Goal: Task Accomplishment & Management: Use online tool/utility

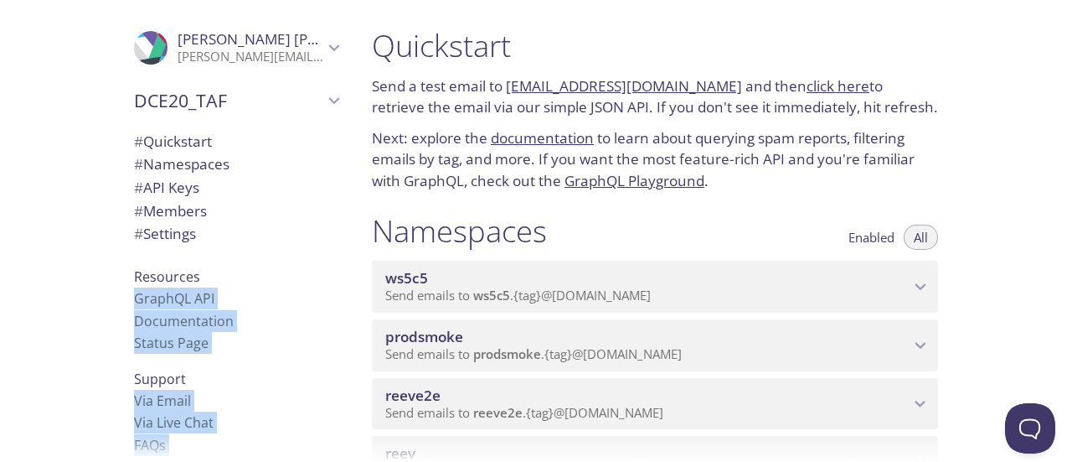
drag, startPoint x: 1064, startPoint y: 24, endPoint x: 1056, endPoint y: 49, distance: 26.5
click at [1056, 49] on div ".cls-1 { fill: #6d5ca8; } .cls-2 { fill: #3fc191; } .cls-3 { fill: #3b4752; } .…" at bounding box center [536, 231] width 1072 height 462
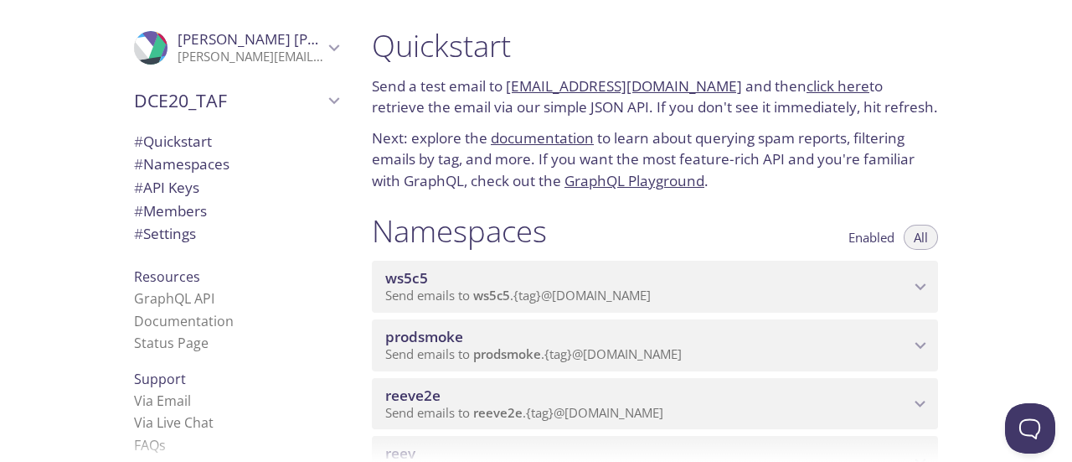
click at [992, 125] on div "Quickstart Send a test email to ws5c5.test@inbox.testmail.app and then click he…" at bounding box center [716, 231] width 714 height 462
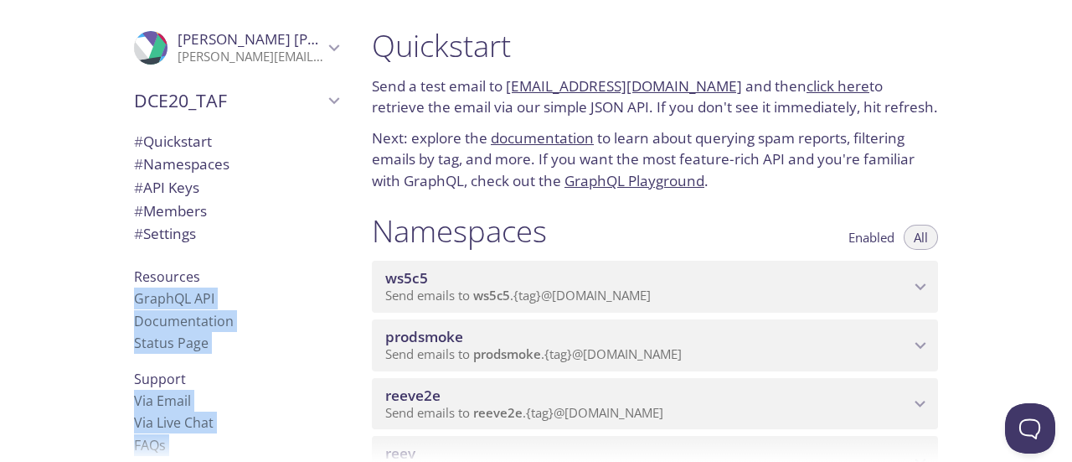
drag, startPoint x: 1067, startPoint y: 26, endPoint x: 1064, endPoint y: 41, distance: 15.3
click at [1064, 41] on div ".cls-1 { fill: #6d5ca8; } .cls-2 { fill: #3fc191; } .cls-3 { fill: #3b4752; } .…" at bounding box center [536, 231] width 1072 height 462
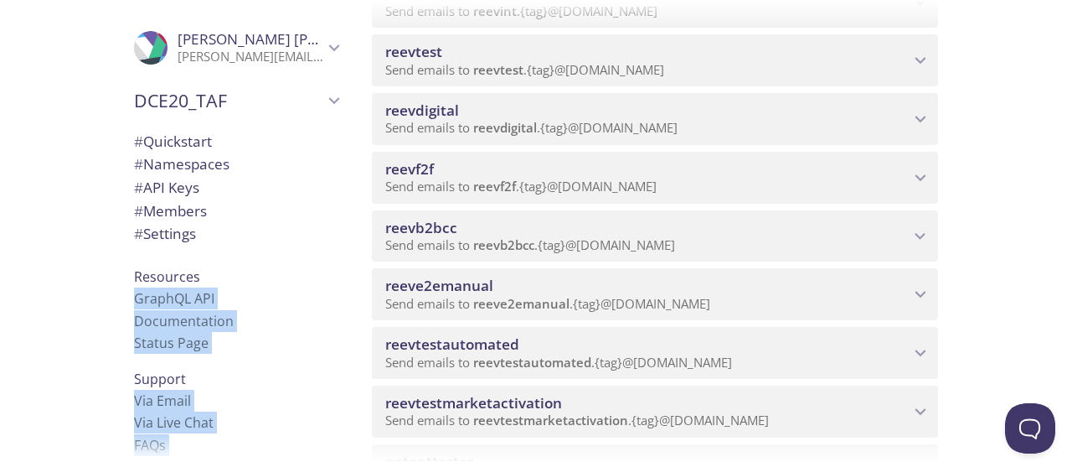
scroll to position [680, 0]
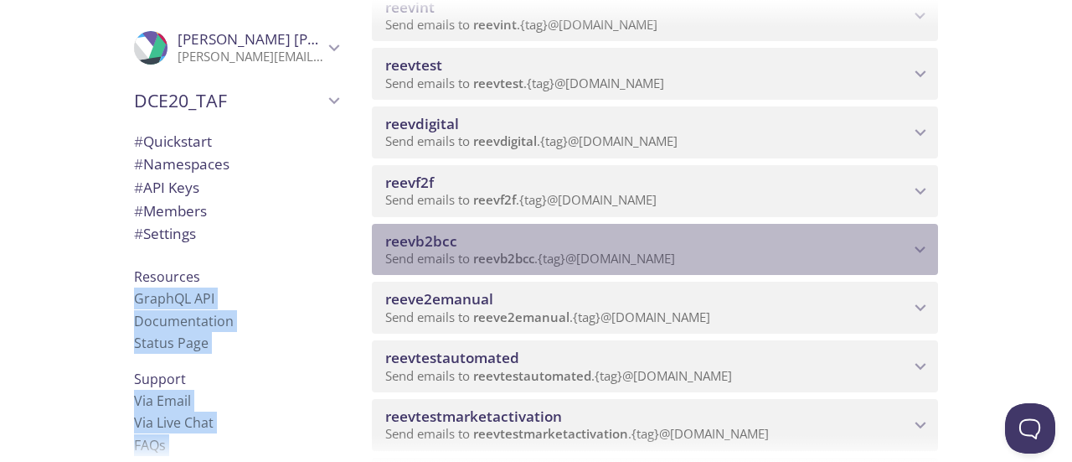
click at [509, 235] on span "reevb2bcc" at bounding box center [647, 241] width 524 height 18
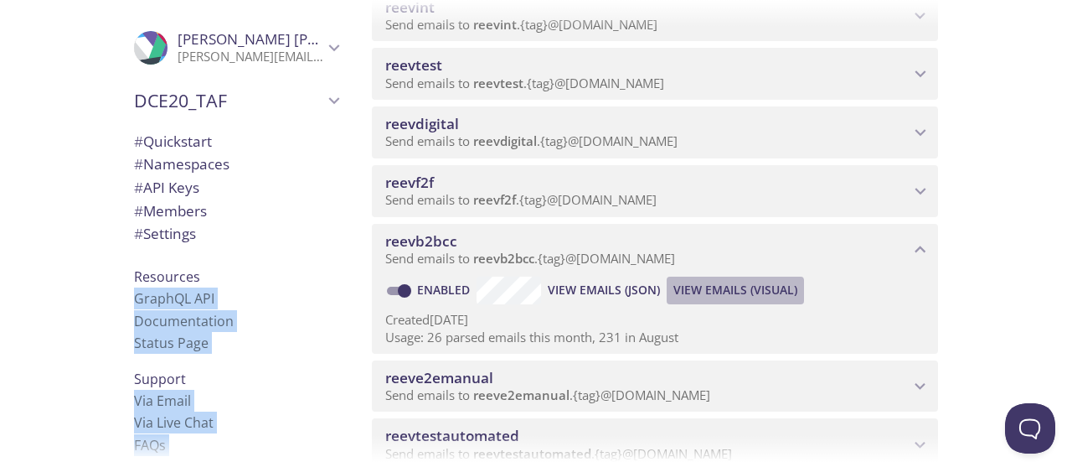
click at [705, 292] on span "View Emails (Visual)" at bounding box center [736, 290] width 124 height 20
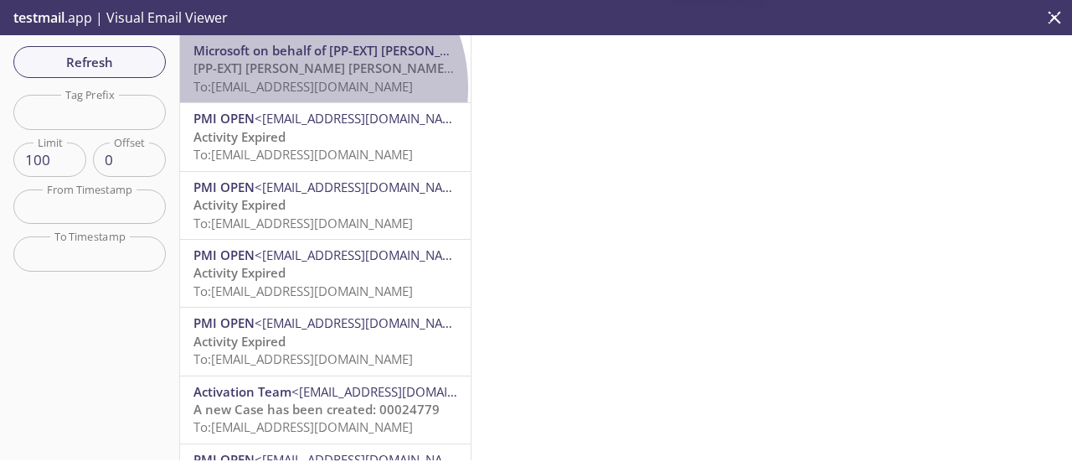
click at [303, 88] on span "To: reevb2bcc.mbn2@inbox.testmail.app" at bounding box center [304, 86] width 220 height 17
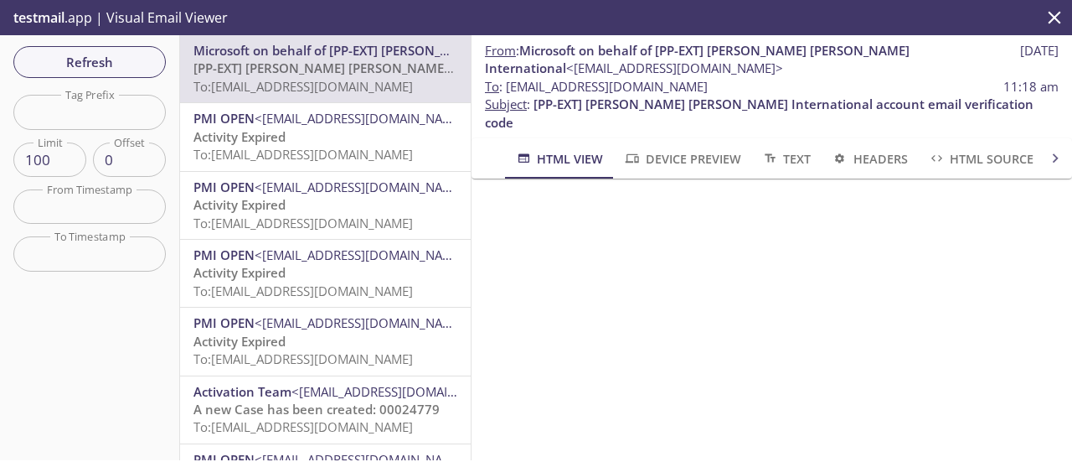
click at [282, 137] on span "Activity Expired" at bounding box center [240, 136] width 92 height 17
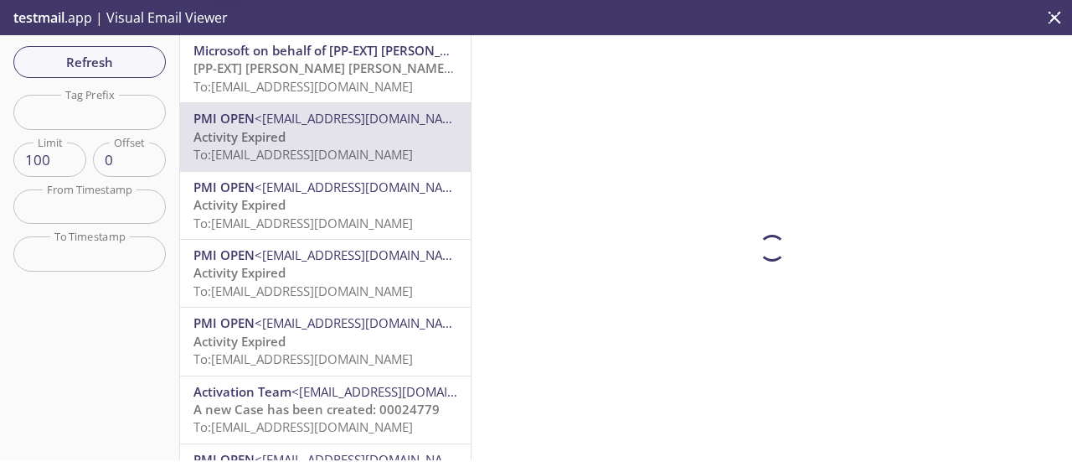
click at [283, 71] on span "[PP-EXT] [PERSON_NAME] [PERSON_NAME] International account email verification c…" at bounding box center [460, 67] width 532 height 17
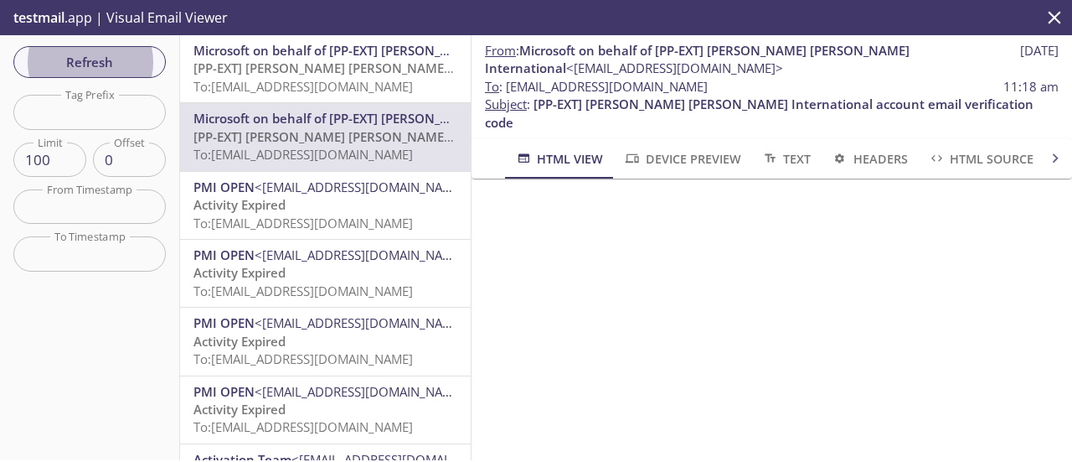
click at [313, 53] on span "Microsoft on behalf of [PP-EXT] [PERSON_NAME] [PERSON_NAME] International" at bounding box center [431, 50] width 475 height 17
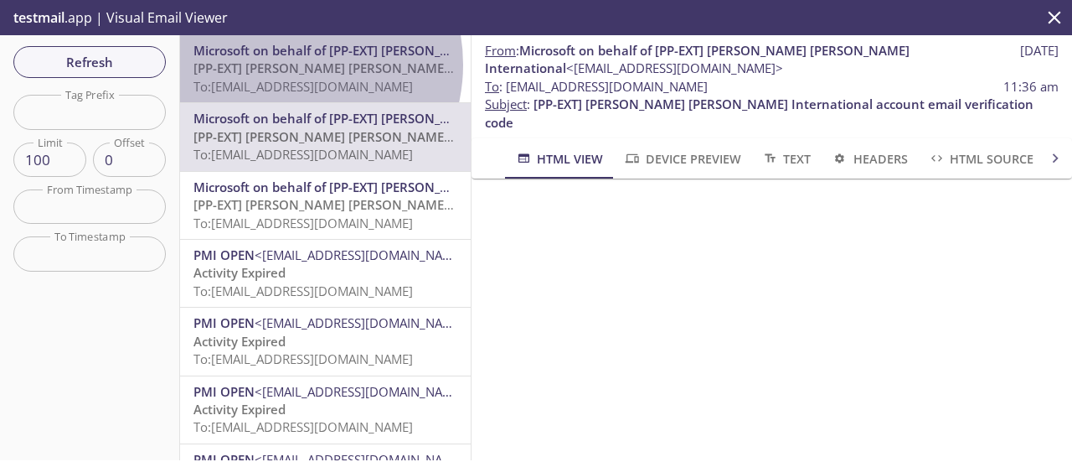
click at [284, 65] on span "[PP-EXT] [PERSON_NAME] [PERSON_NAME] International account email verification c…" at bounding box center [460, 67] width 532 height 17
